Goal: Check status: Check status

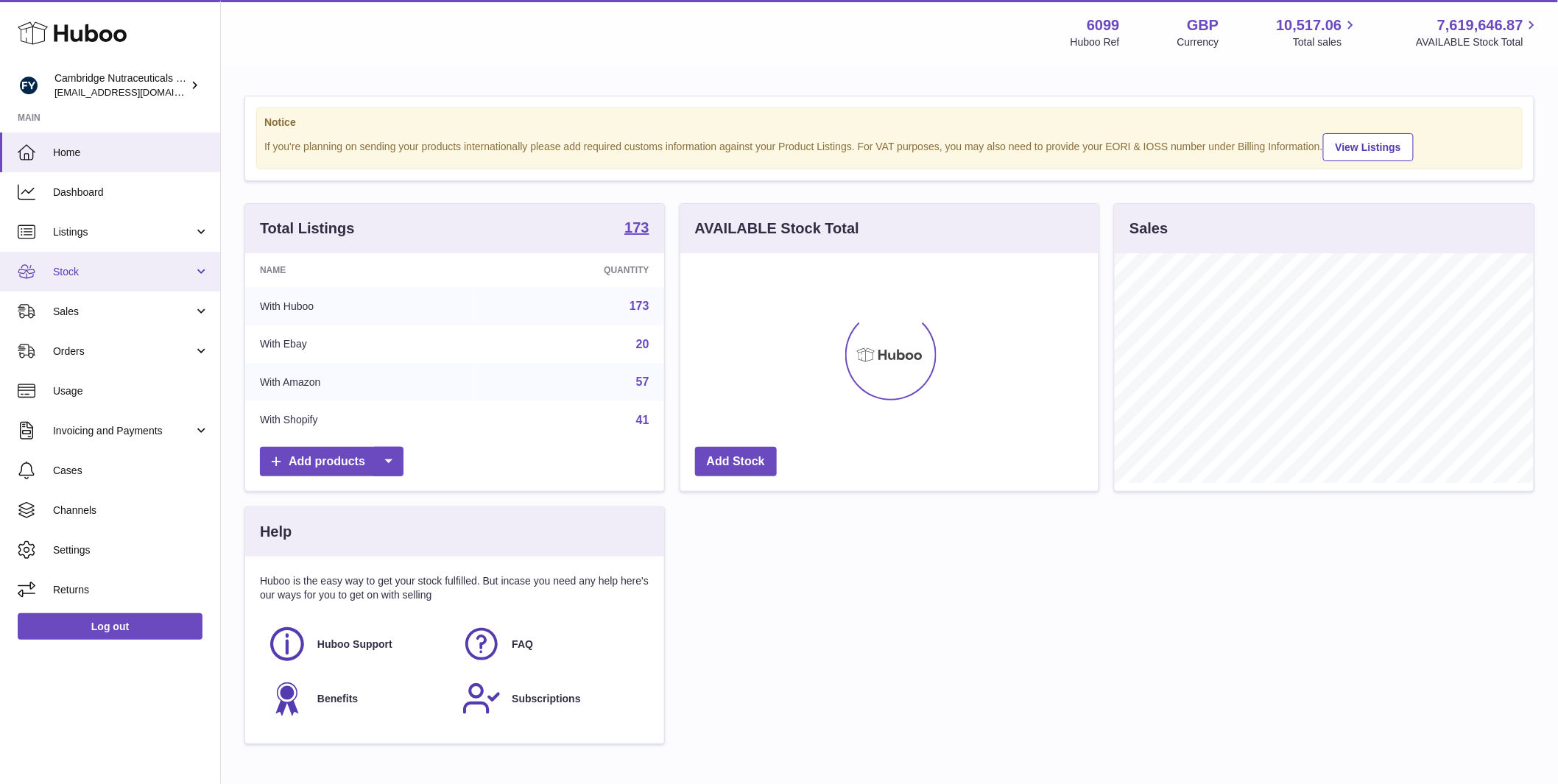
scroll to position [229, 418]
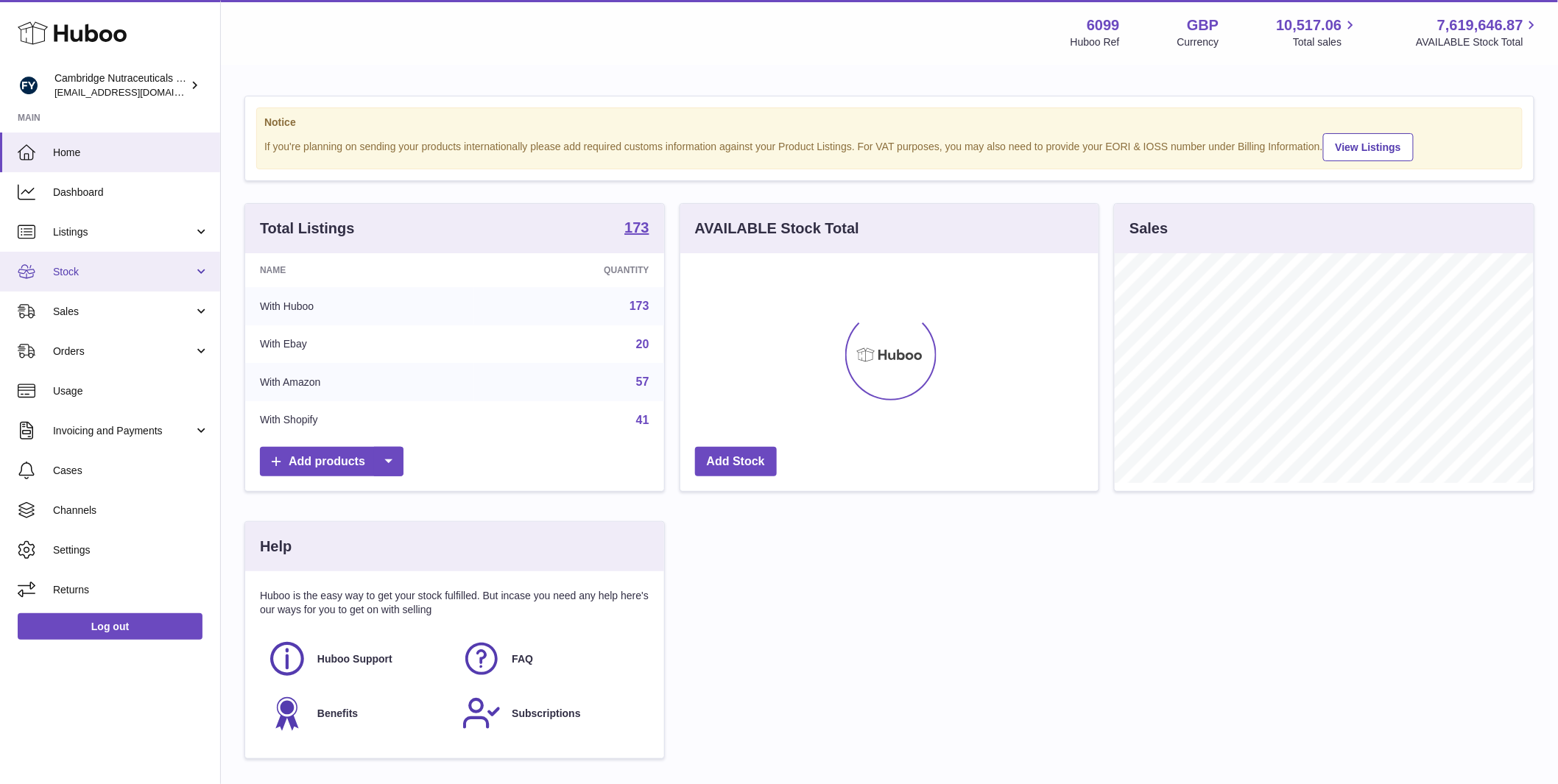
click at [119, 276] on span "Stock" at bounding box center [123, 271] width 141 height 14
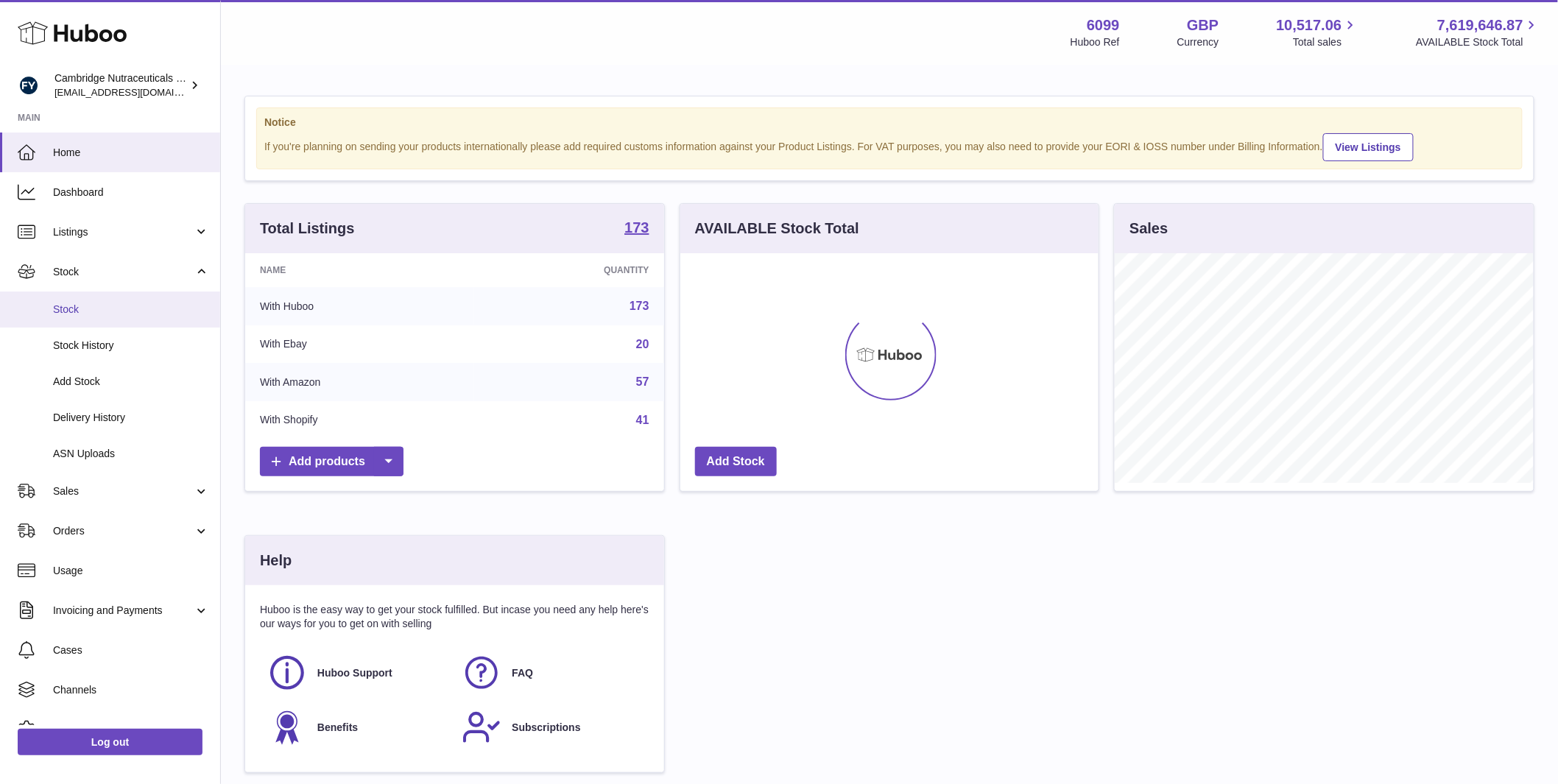
click at [113, 301] on link "Stock" at bounding box center [110, 309] width 220 height 36
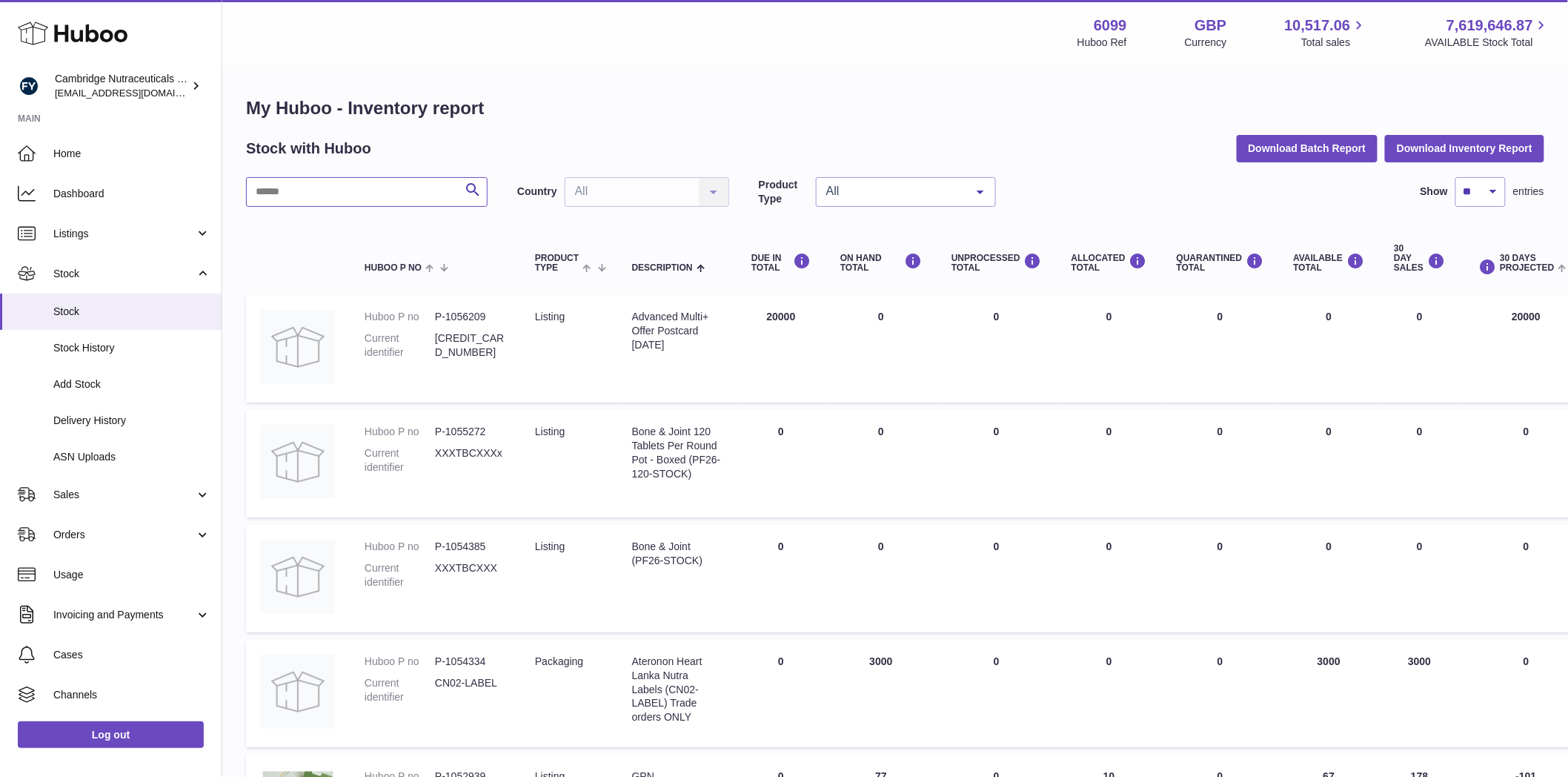
click at [302, 198] on input "text" at bounding box center [367, 192] width 242 height 30
type input "*"
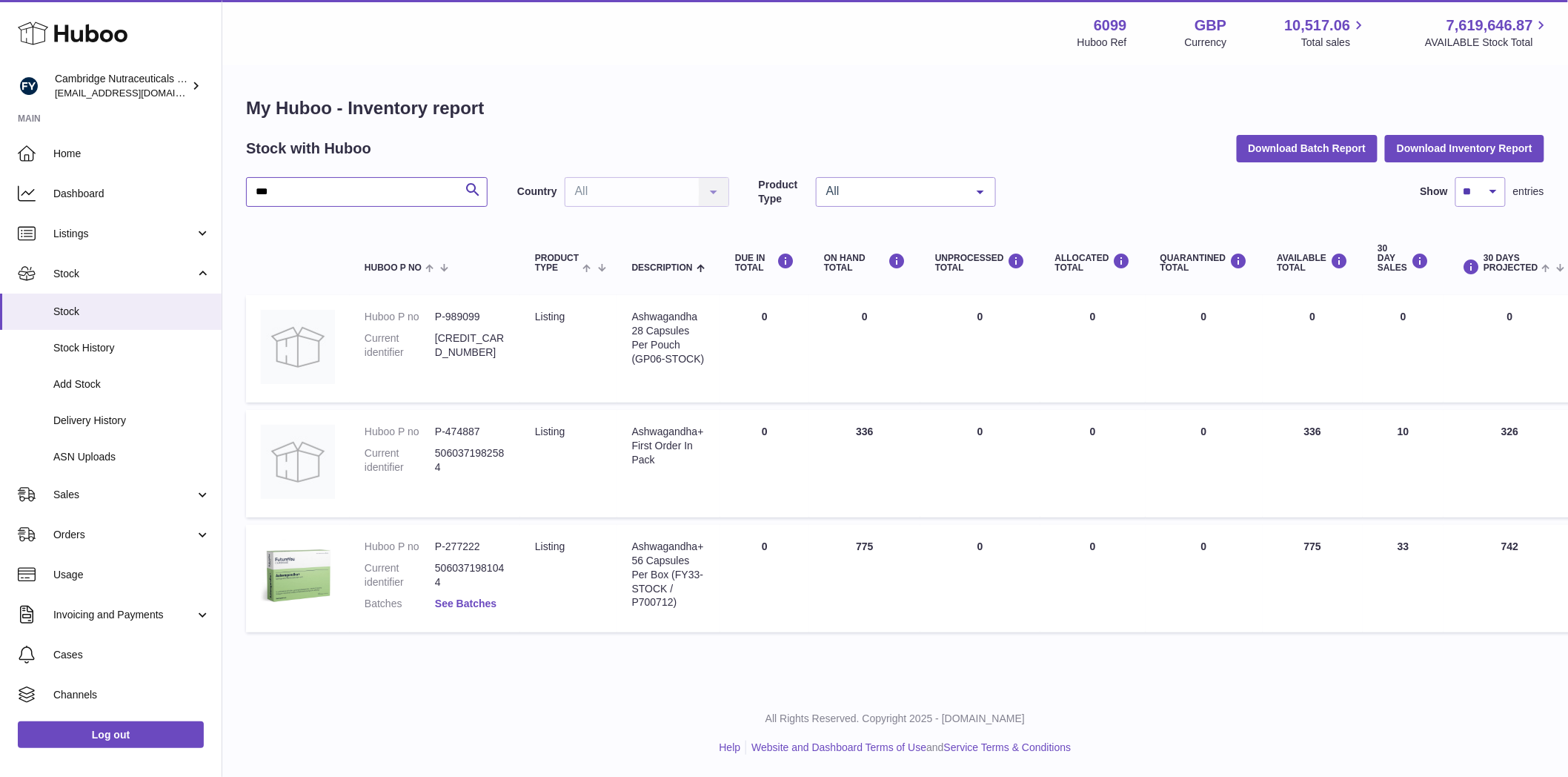
type input "***"
click at [459, 604] on link "See Batches" at bounding box center [465, 604] width 61 height 12
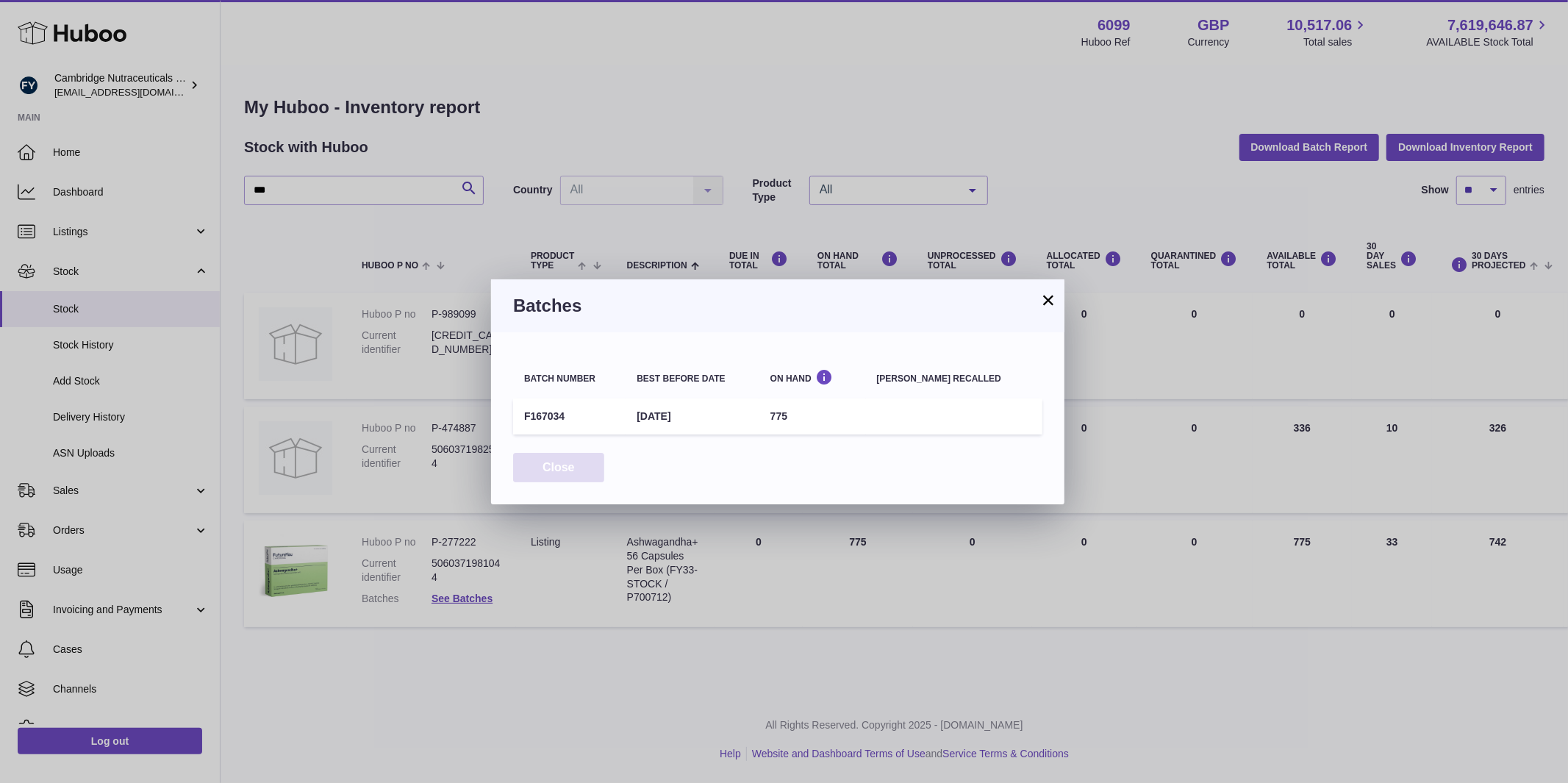
click at [559, 471] on button "Close" at bounding box center [558, 468] width 91 height 30
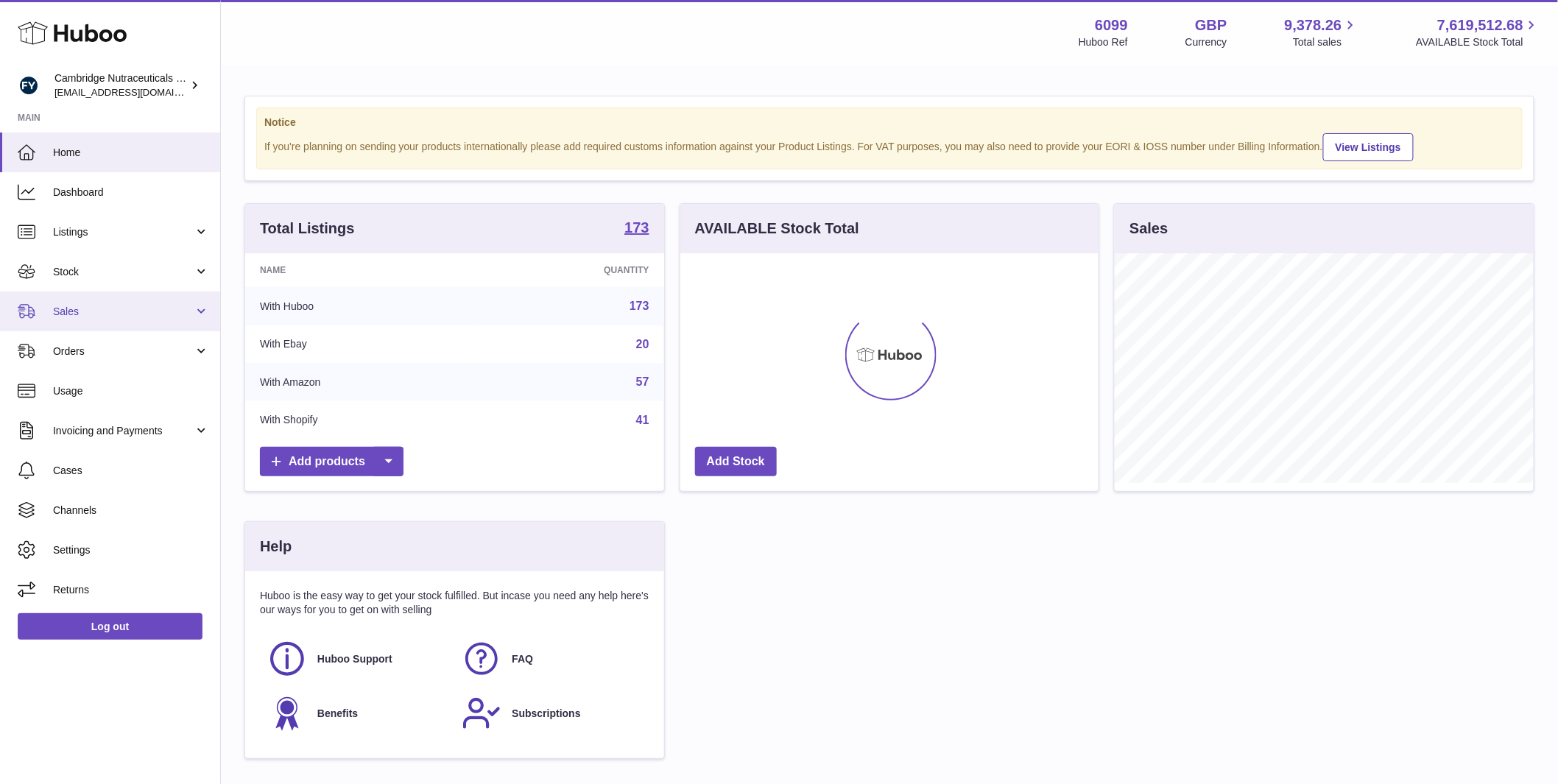
scroll to position [229, 418]
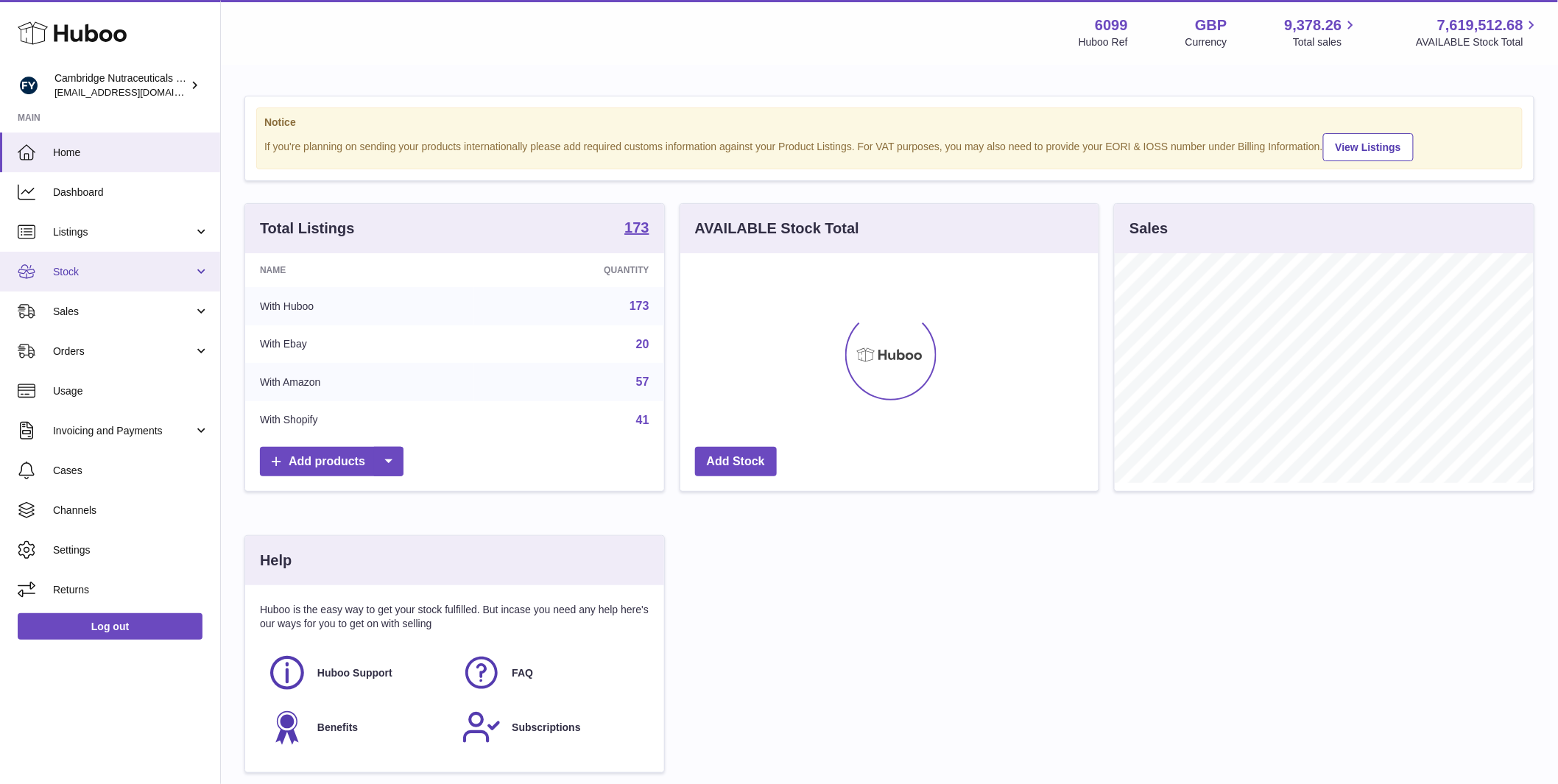
click at [60, 287] on link "Stock" at bounding box center [110, 271] width 220 height 40
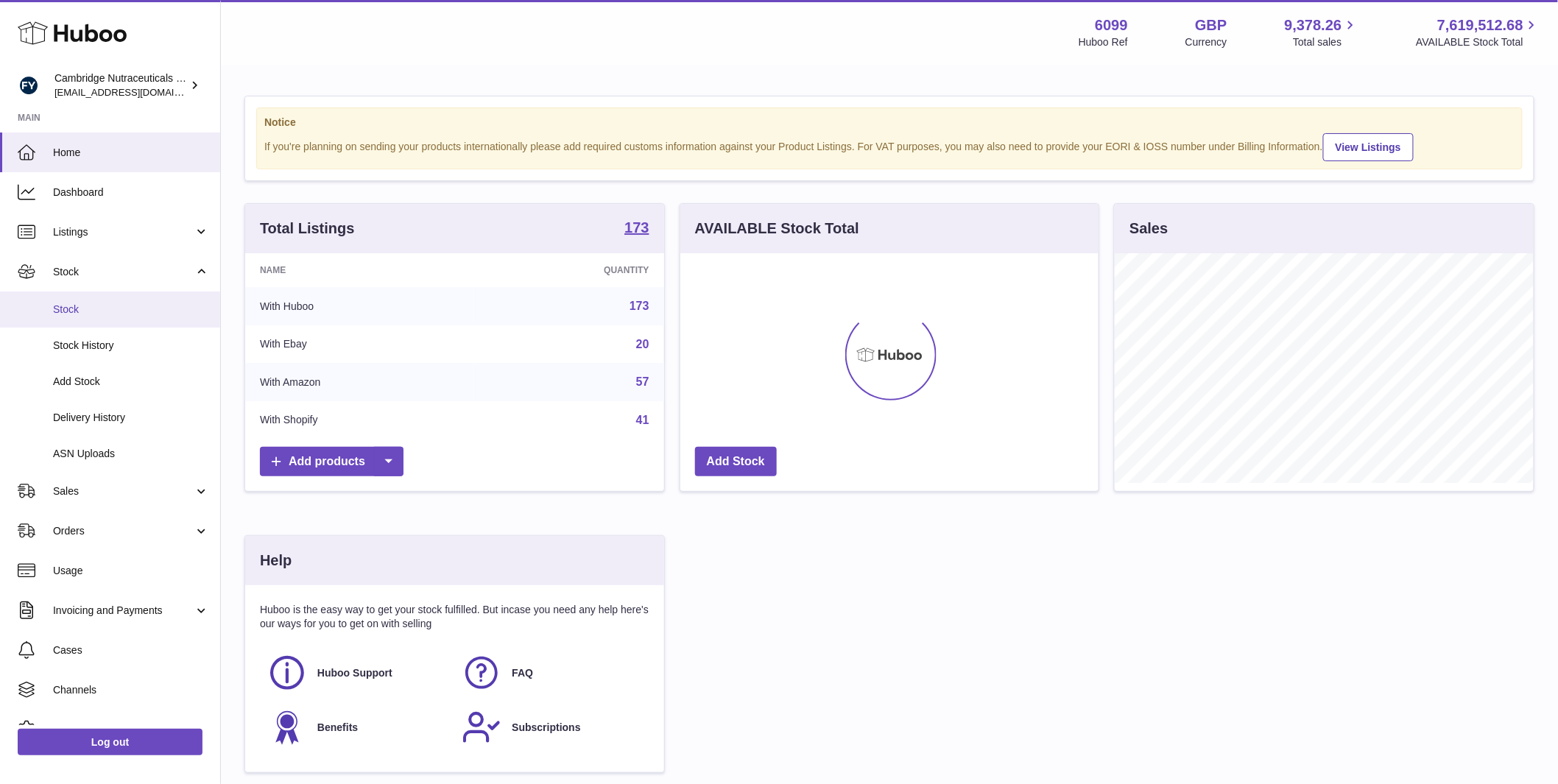
click at [61, 313] on span "Stock" at bounding box center [131, 309] width 156 height 14
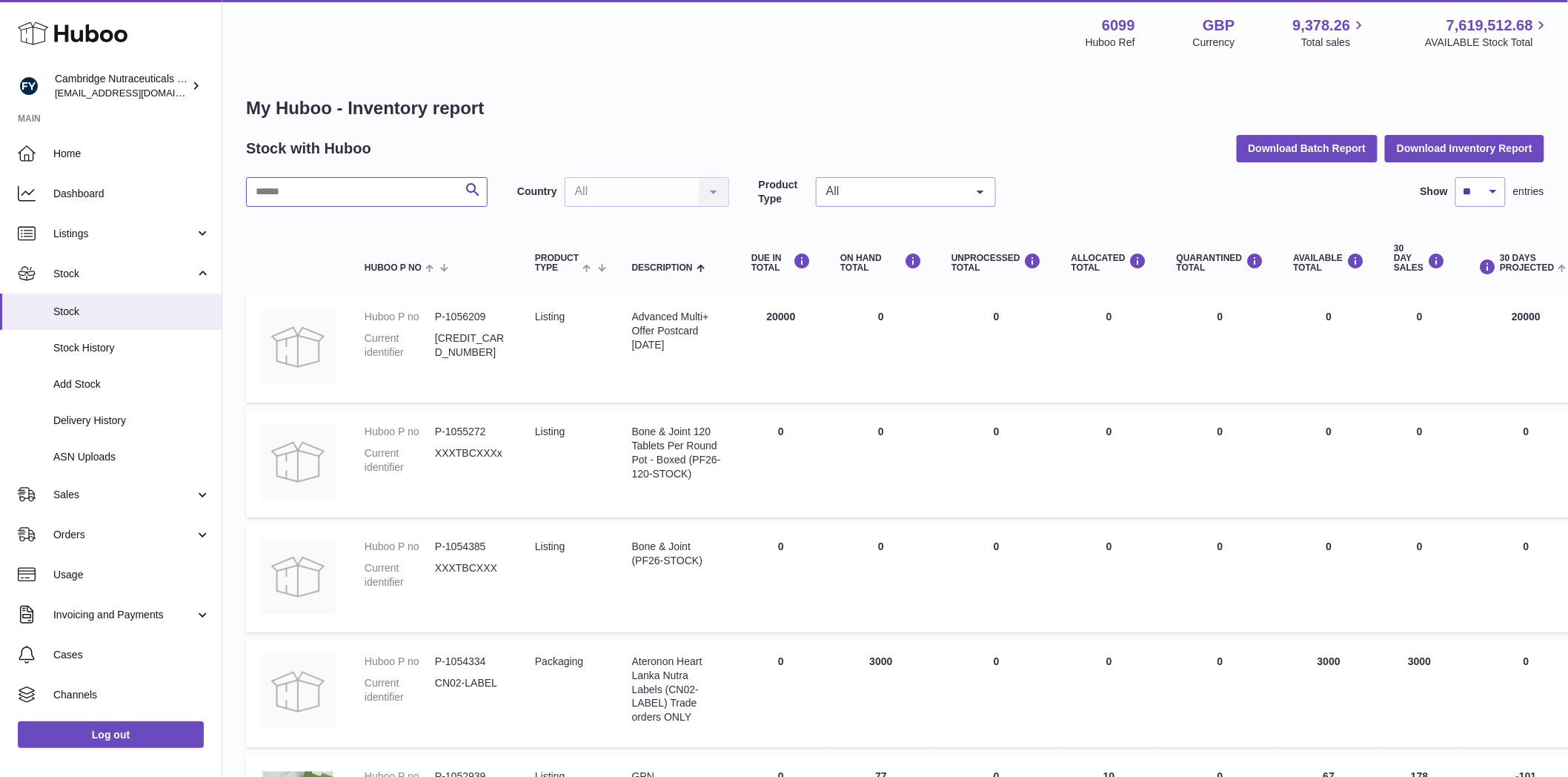
click at [315, 184] on input "text" at bounding box center [367, 192] width 242 height 30
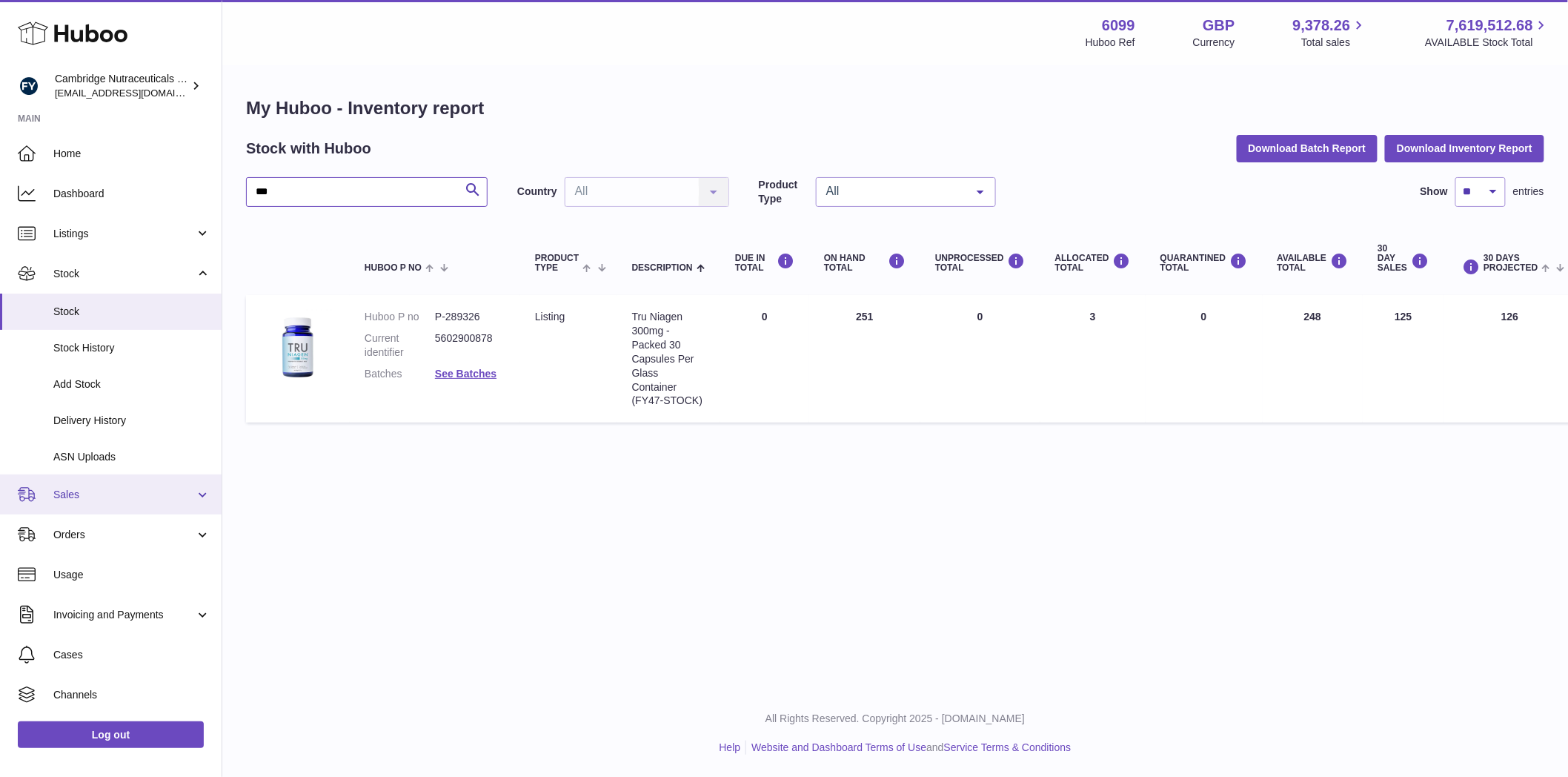
type input "***"
